Goal: Navigation & Orientation: Find specific page/section

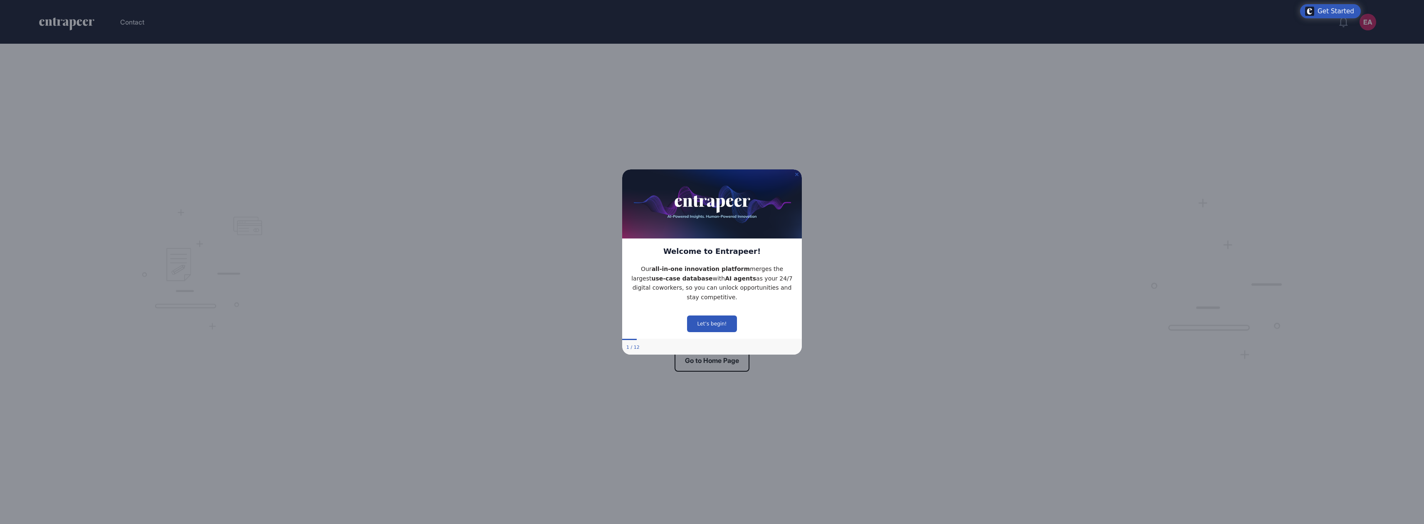
click at [796, 173] on icon "Close Preview" at bounding box center [796, 173] width 3 height 3
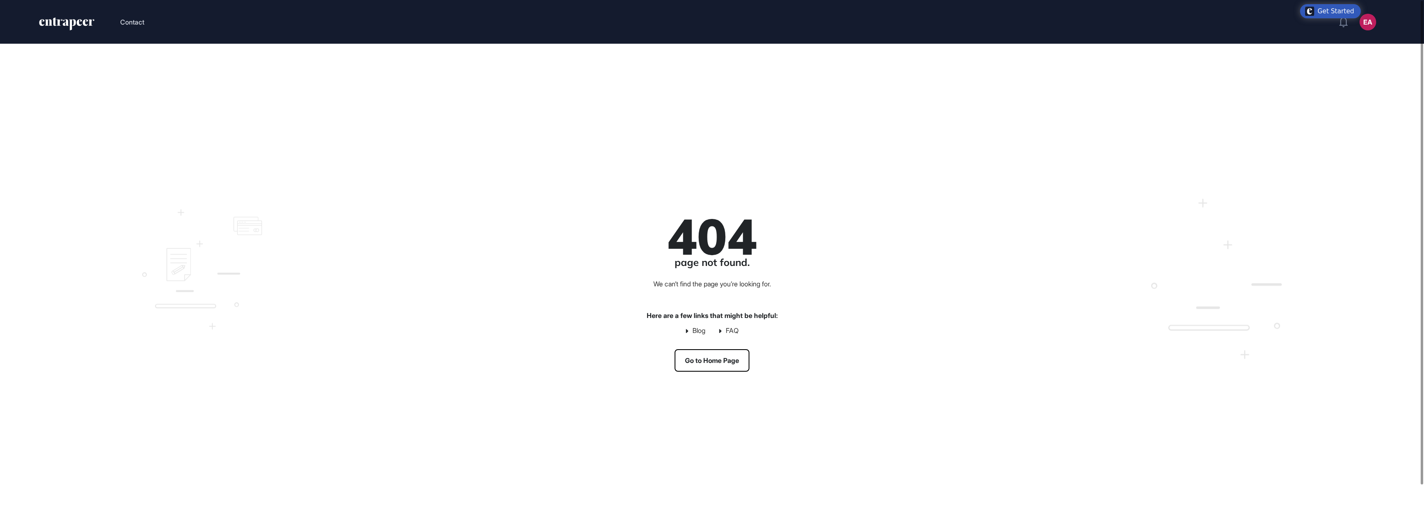
click at [59, 330] on div "404 page not found. We can’t find the page you’re looking for. Here are a few l…" at bounding box center [712, 293] width 1424 height 499
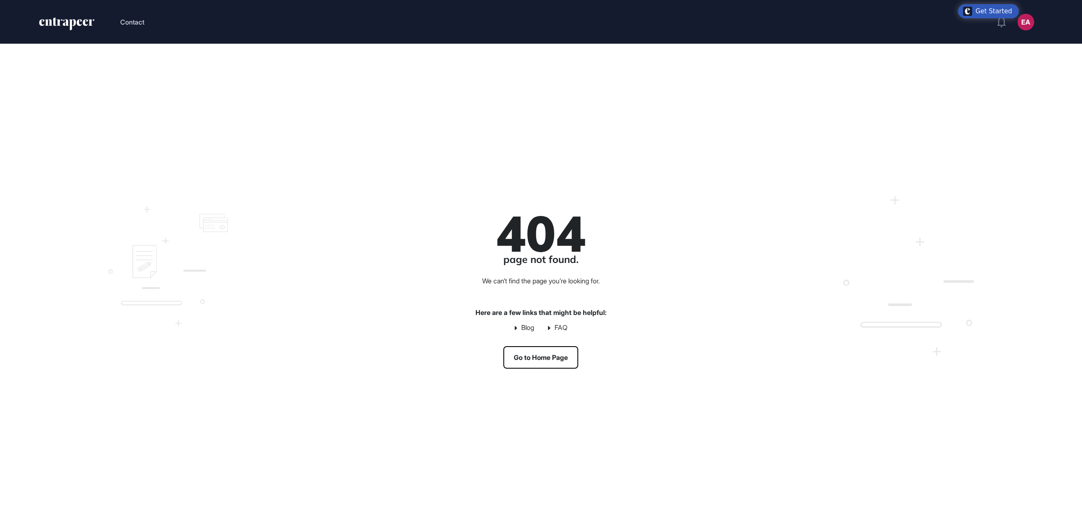
scroll to position [518, 1082]
